Goal: Information Seeking & Learning: Learn about a topic

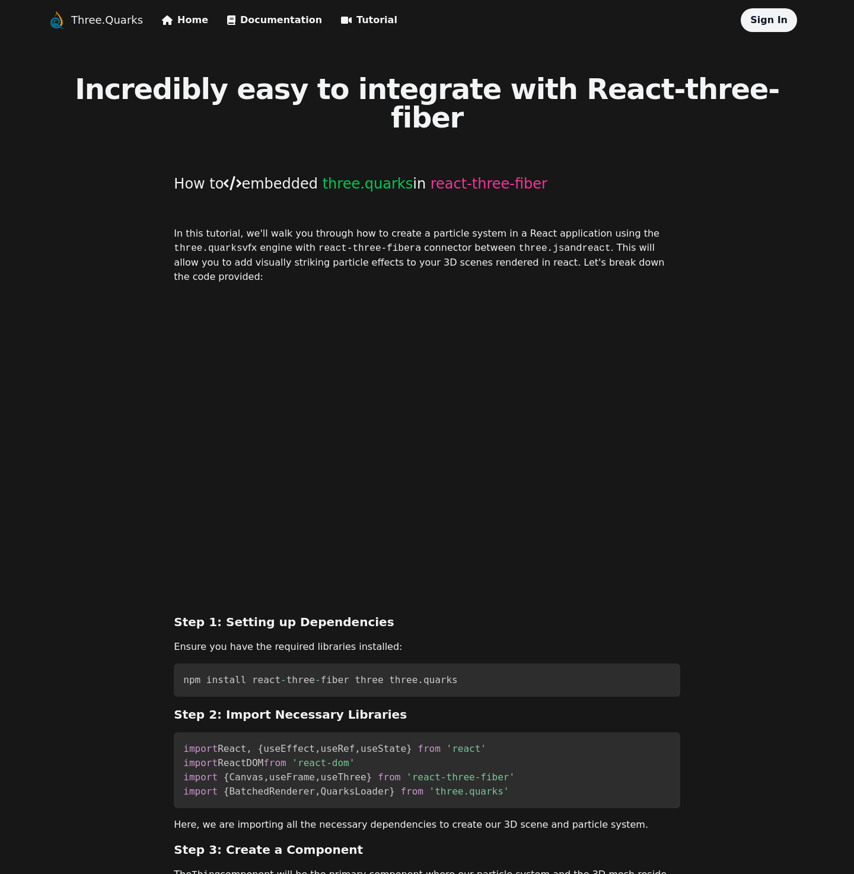
scroll to position [4, 0]
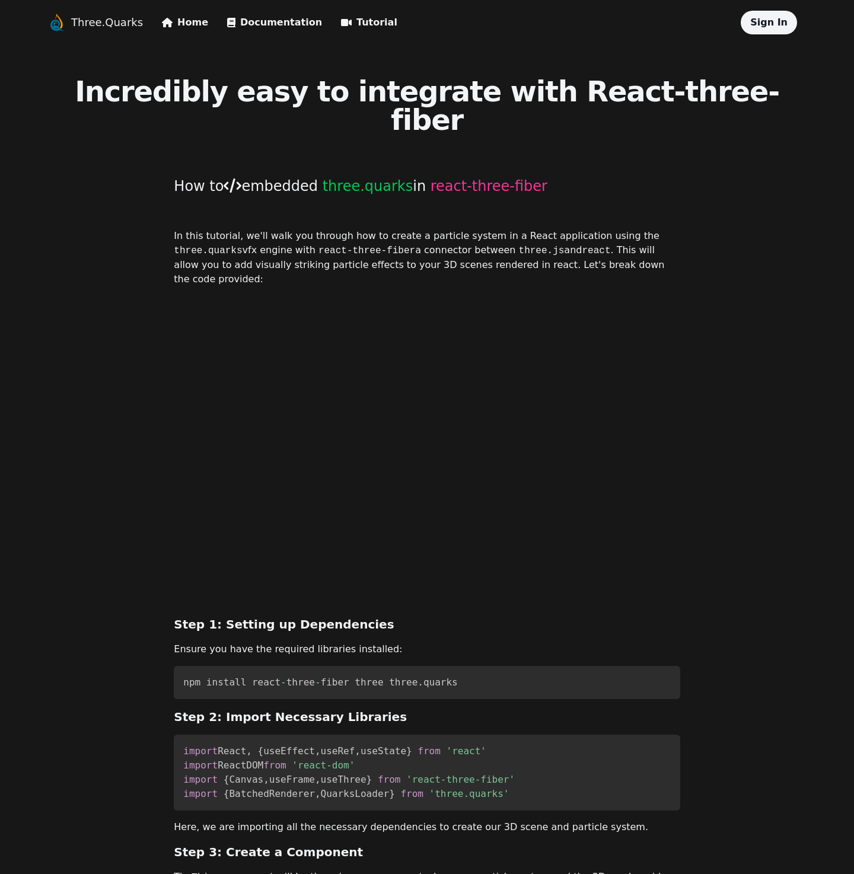
click at [359, 178] on span "three.quarks" at bounding box center [368, 186] width 91 height 17
drag, startPoint x: 387, startPoint y: 635, endPoint x: 480, endPoint y: 633, distance: 92.5
click at [480, 666] on pre "npm install react - three - fiber three three . quarks" at bounding box center [427, 682] width 506 height 33
copy code "three . quarks"
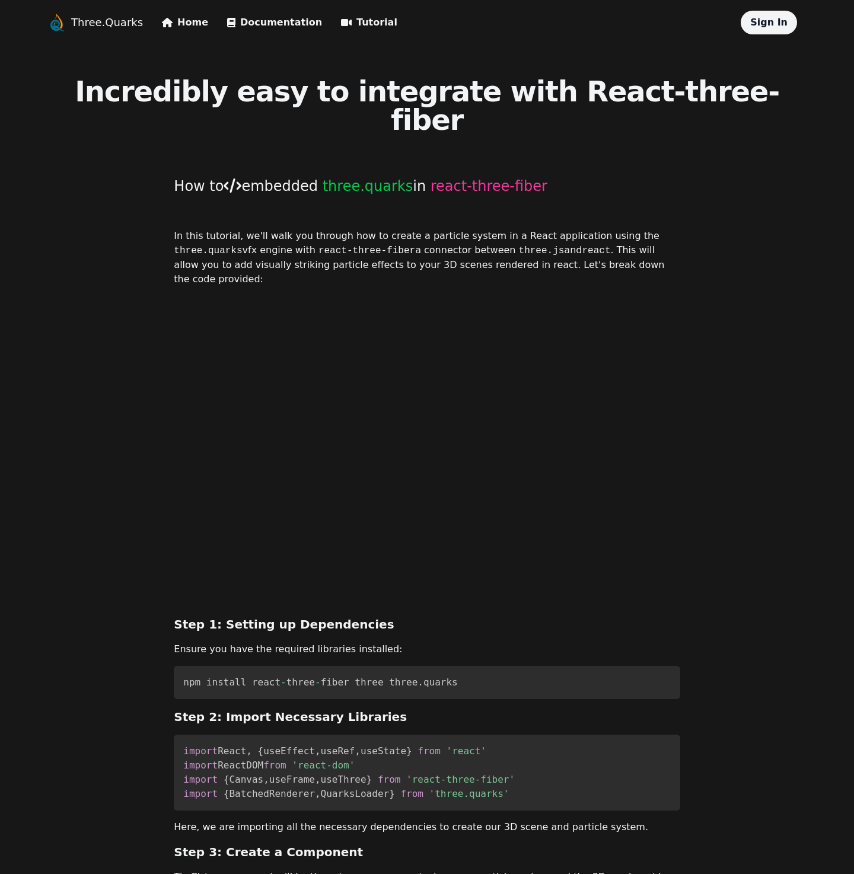
click at [329, 178] on span "three.quarks" at bounding box center [368, 186] width 91 height 17
drag, startPoint x: 312, startPoint y: 157, endPoint x: 387, endPoint y: 161, distance: 75.4
click at [387, 177] on h1 "How to embedded three.quarks in react-three-fiber" at bounding box center [427, 186] width 506 height 19
copy span "three.quarks"
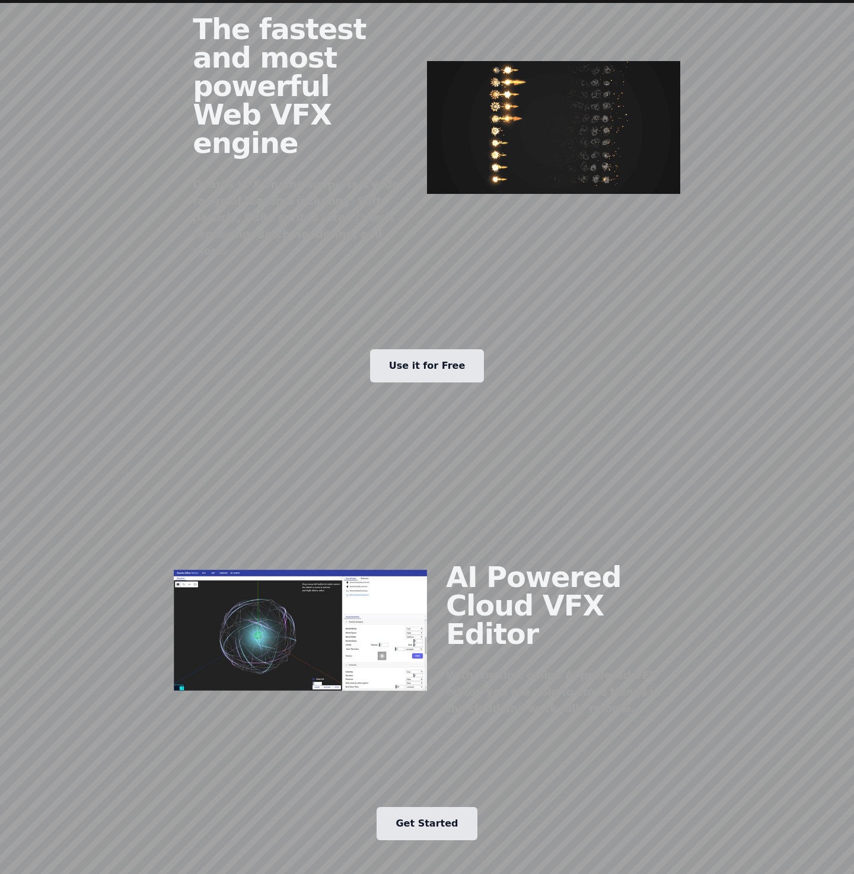
scroll to position [1014, 0]
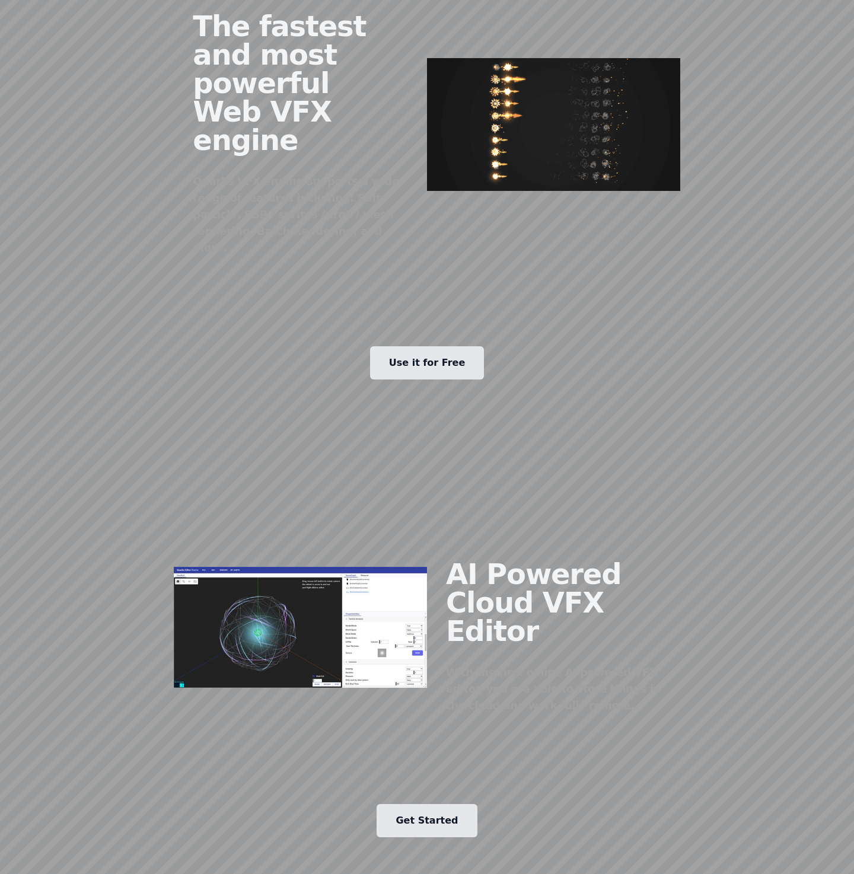
click at [330, 567] on img at bounding box center [300, 628] width 253 height 122
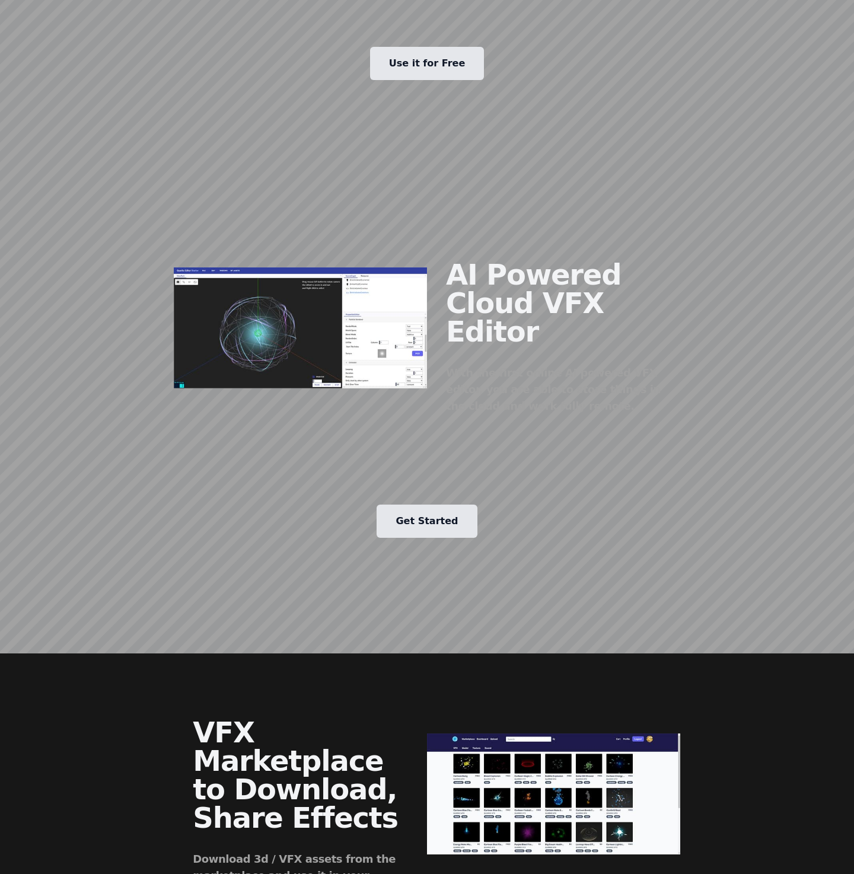
scroll to position [1547, 0]
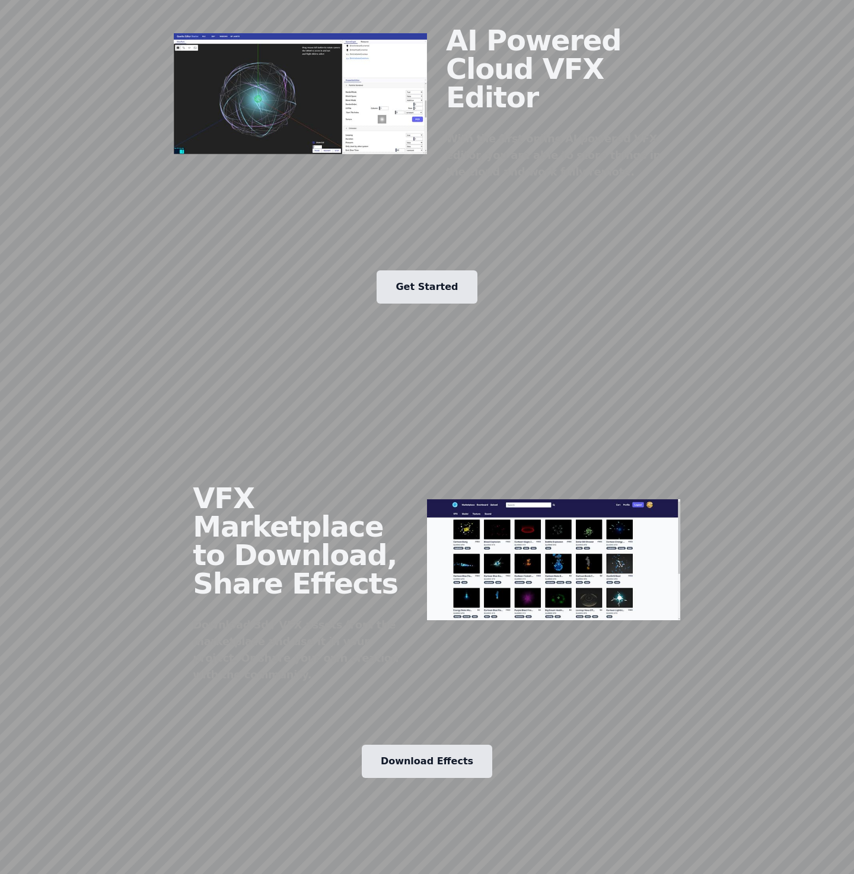
click at [516, 499] on img at bounding box center [553, 560] width 253 height 122
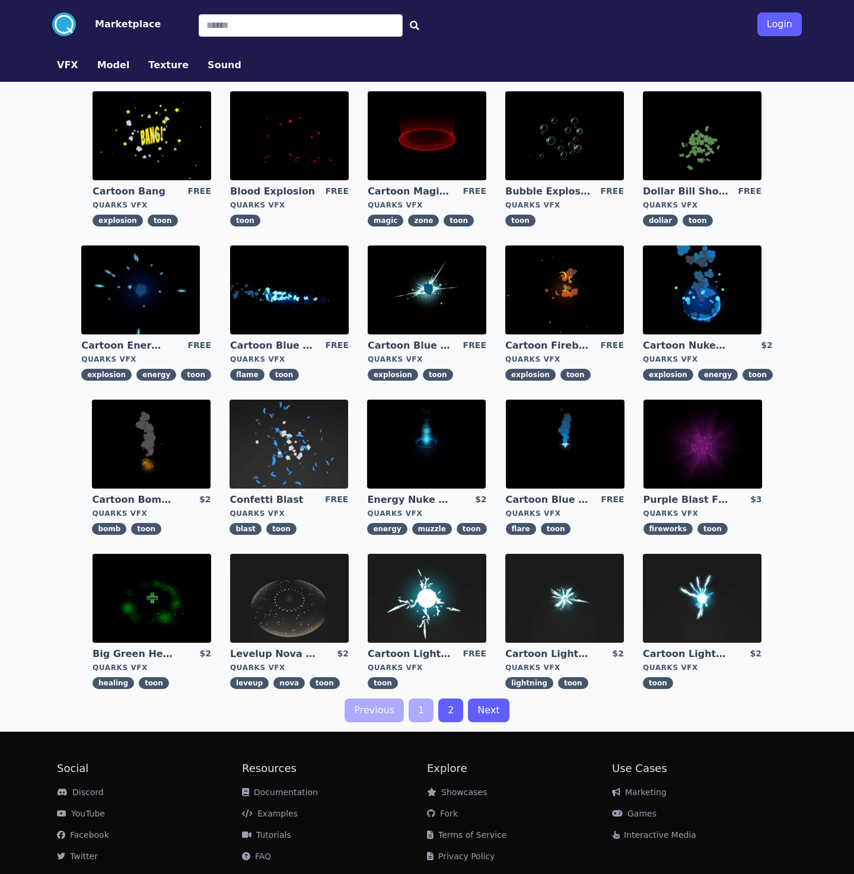
click at [456, 718] on link "2" at bounding box center [450, 710] width 25 height 24
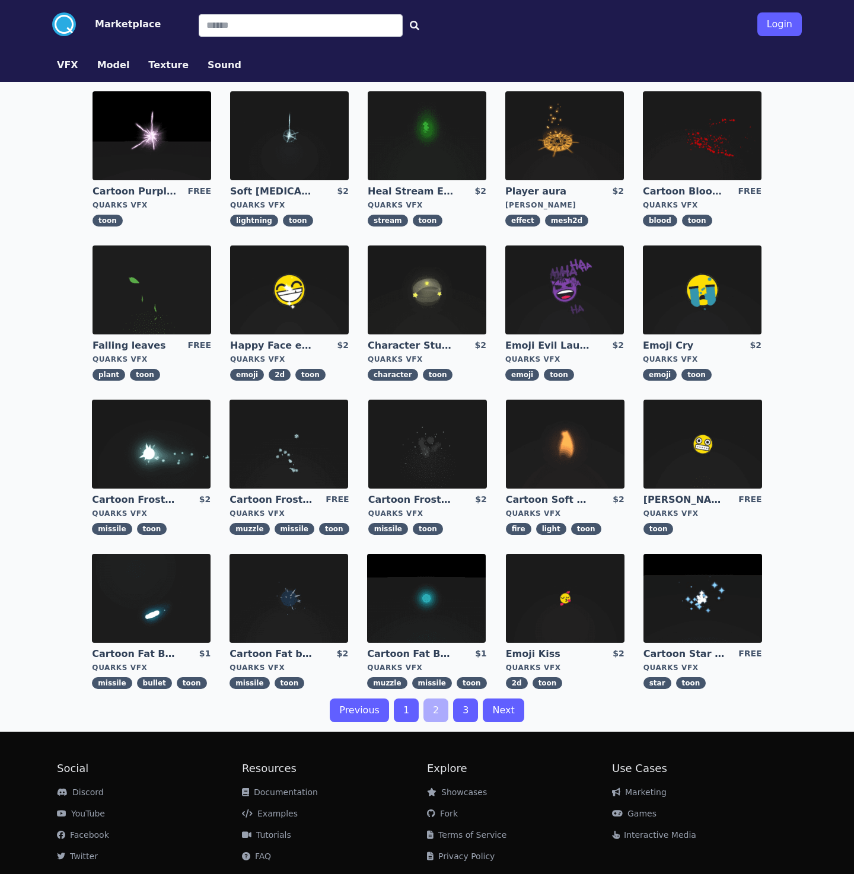
click at [505, 718] on link "Next" at bounding box center [503, 710] width 41 height 24
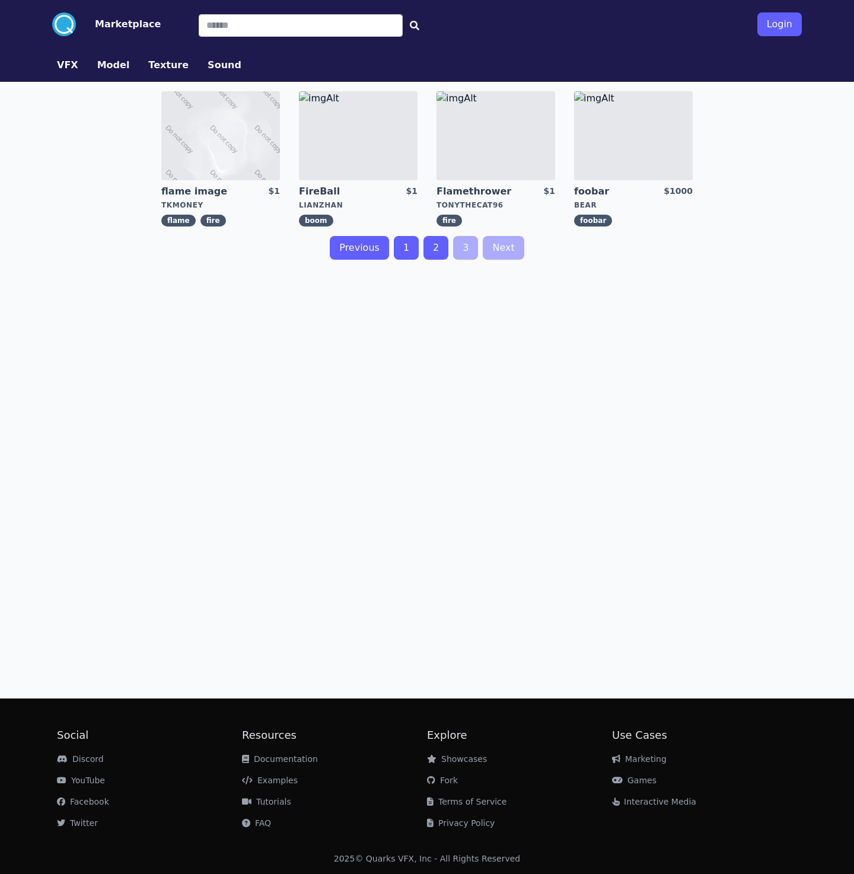
click at [429, 508] on div "flame image $1 tkmoney flame fire FireBall $1 LianZhan boom Flamethrower $1 ton…" at bounding box center [426, 385] width 759 height 607
